Goal: Understand process/instructions

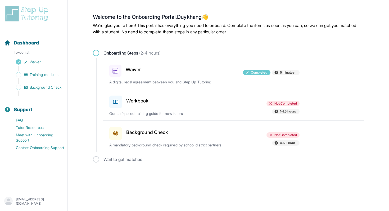
click at [97, 54] on span at bounding box center [96, 53] width 6 height 6
click at [211, 117] on div "Workbook Not Completed 1-1.5 hours Our self-paced training guide for new tutors" at bounding box center [236, 104] width 254 height 31
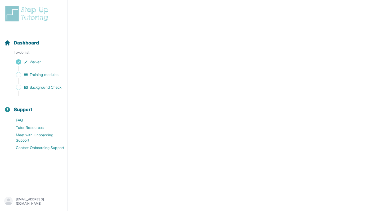
scroll to position [170, 0]
click at [37, 63] on span "Waiver" at bounding box center [35, 61] width 11 height 5
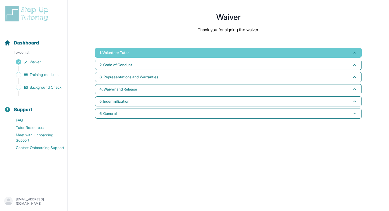
click at [113, 56] on button "1. Volunteer Tutor" at bounding box center [228, 53] width 267 height 10
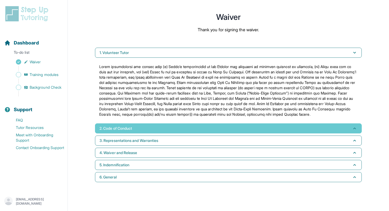
click at [123, 131] on span "2. Code of Conduct" at bounding box center [115, 128] width 33 height 5
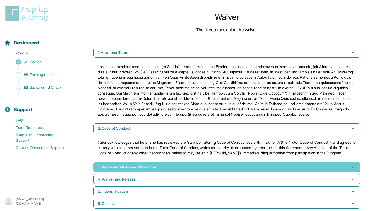
click at [120, 170] on span "3. Representations and Warranties" at bounding box center [127, 166] width 59 height 5
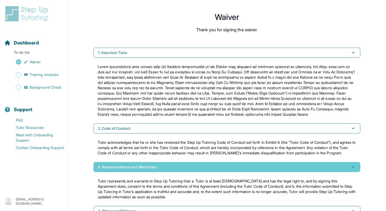
scroll to position [49, 0]
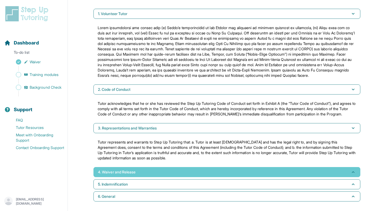
click at [122, 172] on span "4. Waiver and Release" at bounding box center [117, 171] width 38 height 5
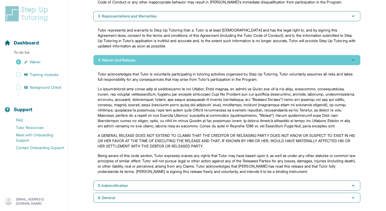
scroll to position [168, 0]
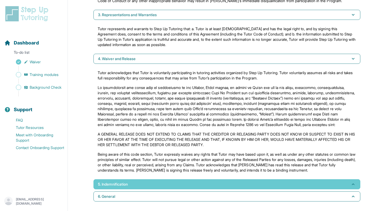
click at [118, 188] on button "5. Indemnification" at bounding box center [226, 184] width 267 height 10
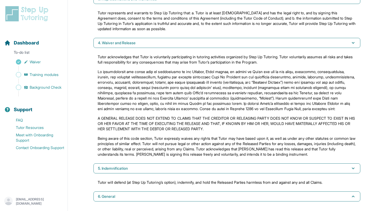
scroll to position [184, 0]
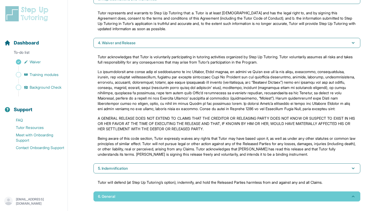
click at [120, 198] on button "6. General" at bounding box center [226, 196] width 267 height 10
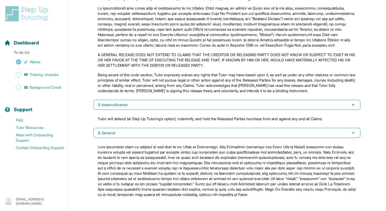
scroll to position [253, 0]
